Goal: Check status: Verify the current state of an ongoing process or item

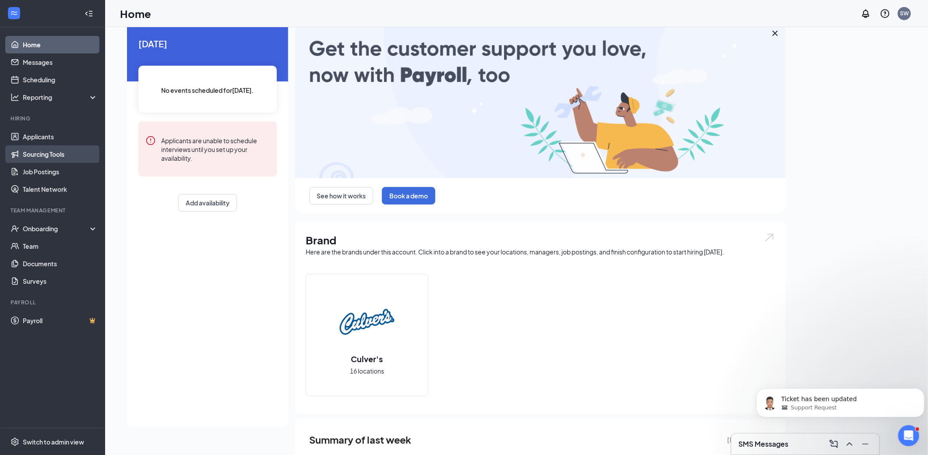
scroll to position [43, 0]
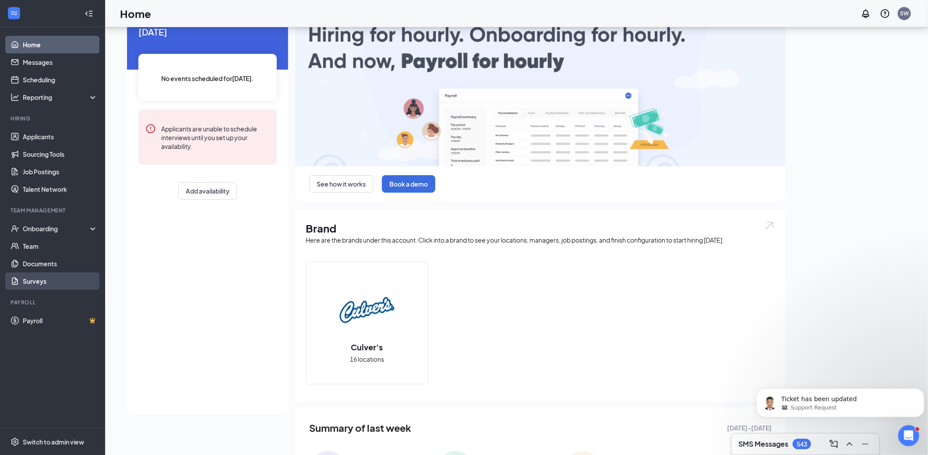
click at [53, 279] on link "Surveys" at bounding box center [60, 281] width 75 height 18
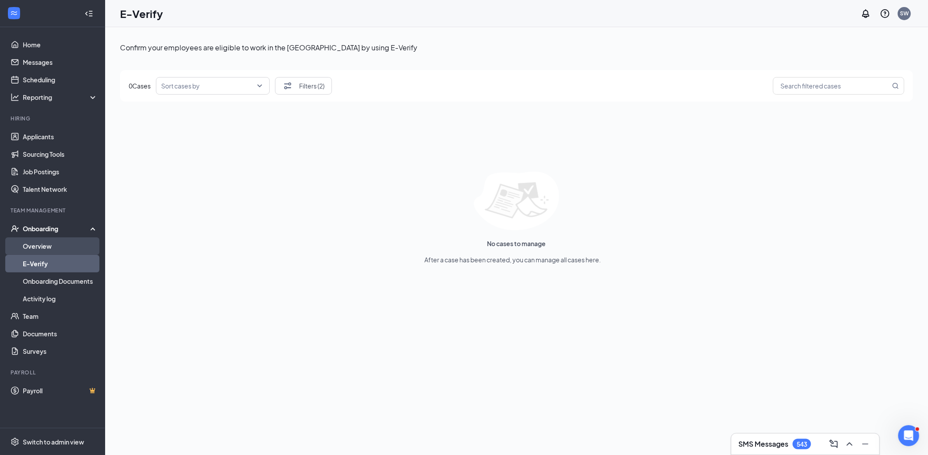
click at [51, 249] on link "Overview" at bounding box center [60, 246] width 75 height 18
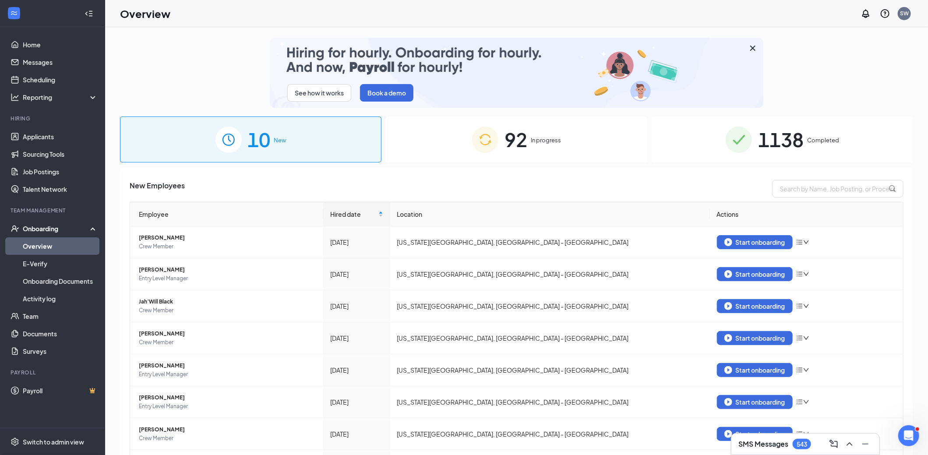
click at [551, 129] on div "92 In progress" at bounding box center [516, 140] width 261 height 46
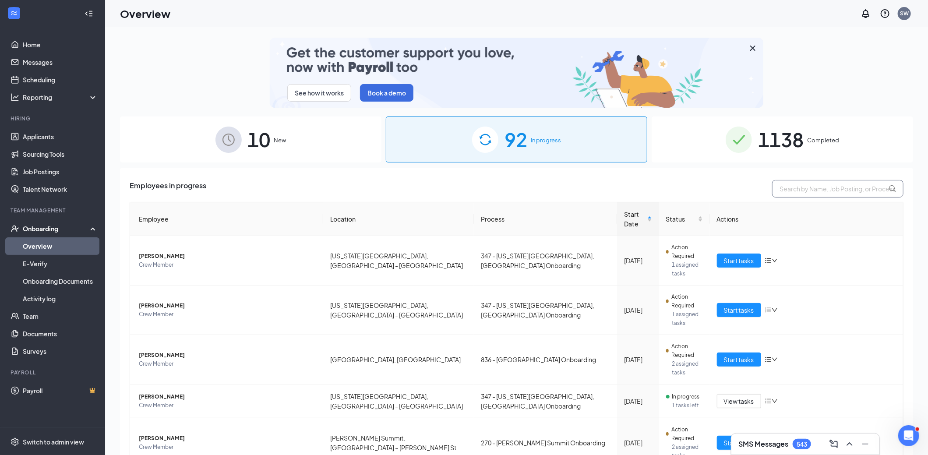
click at [781, 187] on input "text" at bounding box center [837, 189] width 131 height 18
type input "64th"
